Goal: Information Seeking & Learning: Learn about a topic

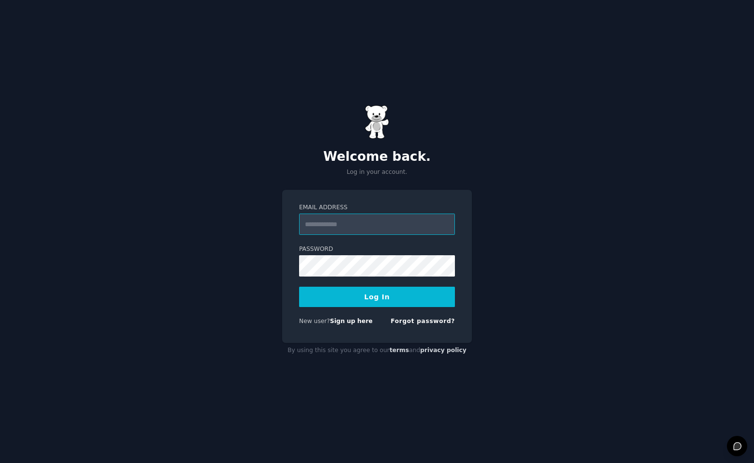
type input "**********"
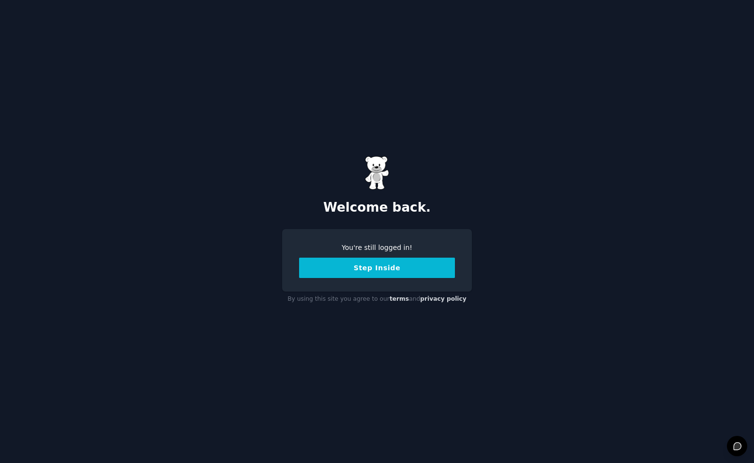
click at [373, 264] on button "Step Inside" at bounding box center [377, 268] width 156 height 20
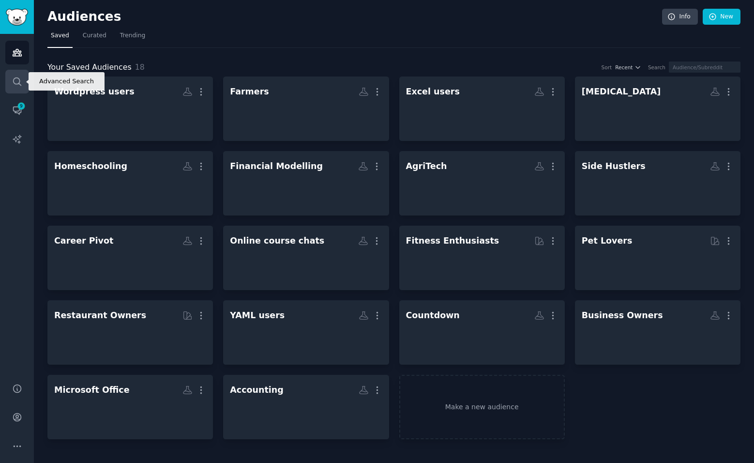
click at [19, 84] on icon "Sidebar" at bounding box center [17, 81] width 10 height 10
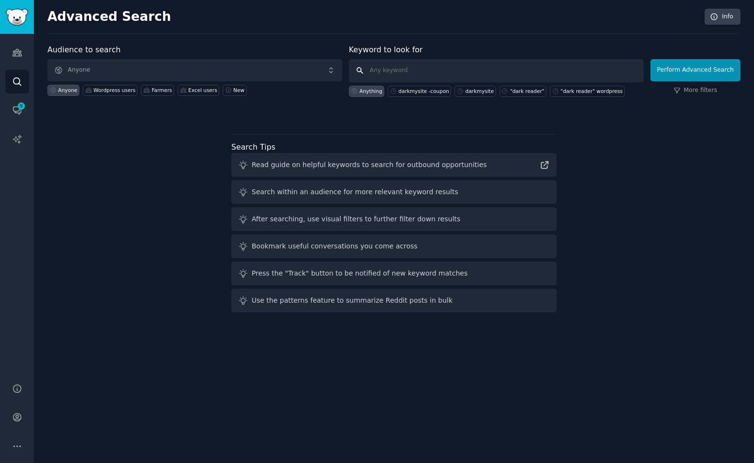
click at [395, 68] on input "text" at bounding box center [496, 70] width 295 height 23
type input "podiatry"
click button "Perform Advanced Search" at bounding box center [696, 70] width 90 height 22
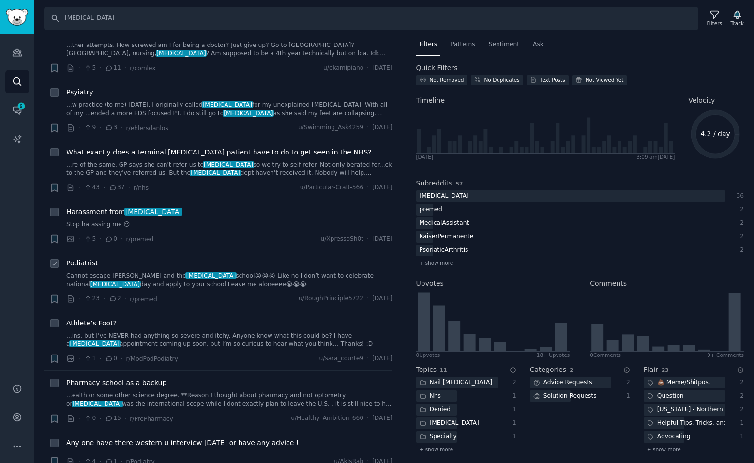
scroll to position [97, 0]
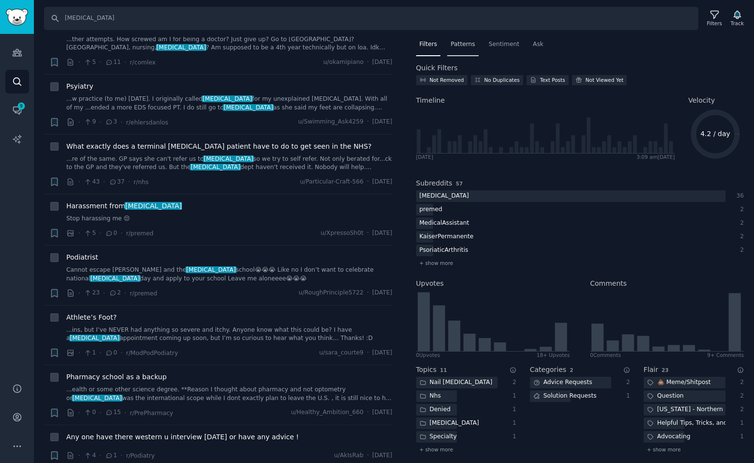
click at [467, 47] on span "Patterns" at bounding box center [463, 44] width 24 height 9
